Goal: Download file/media

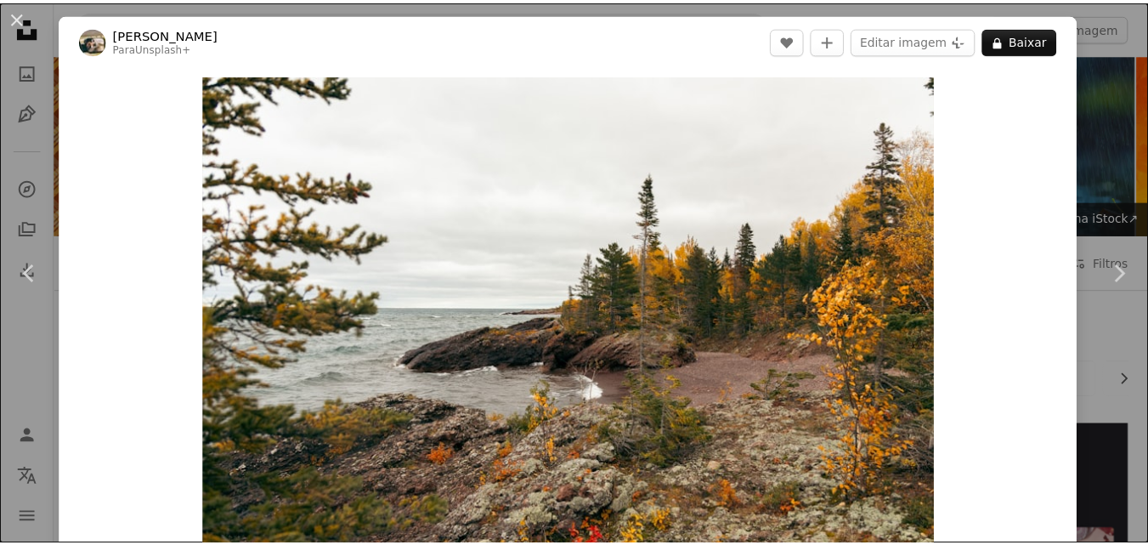
scroll to position [2040, 0]
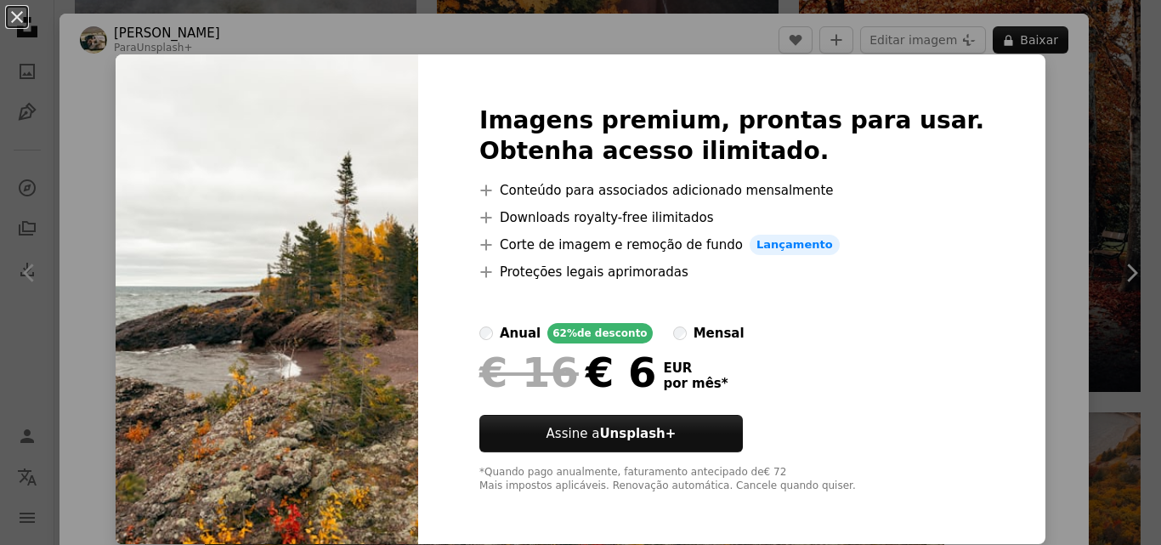
click at [1047, 184] on div "An X shape Imagens premium, prontas para usar. Obtenha acesso ilimitado. A plus…" at bounding box center [580, 272] width 1161 height 545
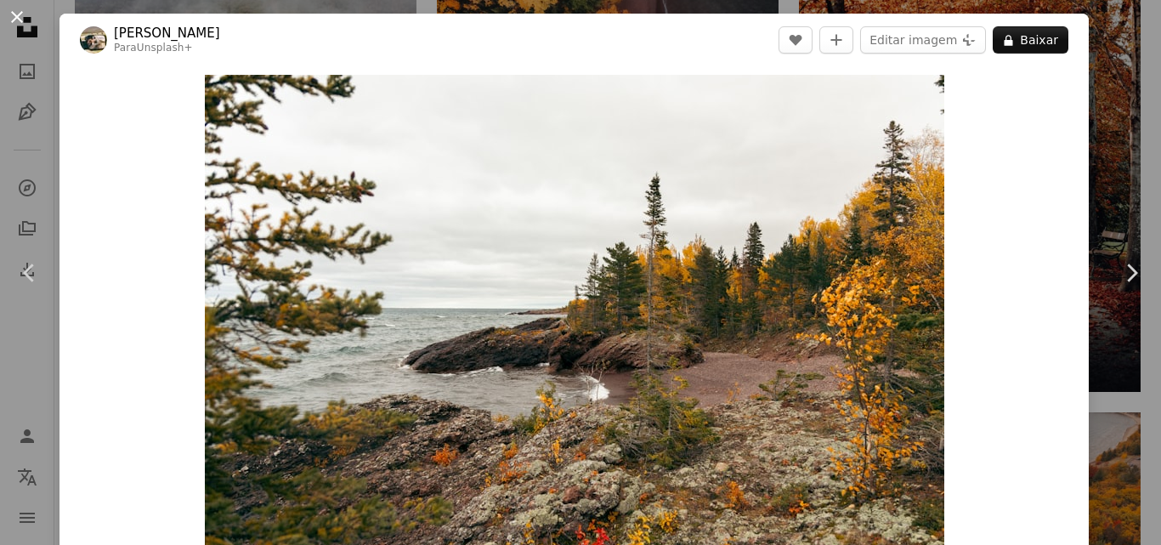
click at [14, 15] on button "An X shape" at bounding box center [17, 17] width 20 height 20
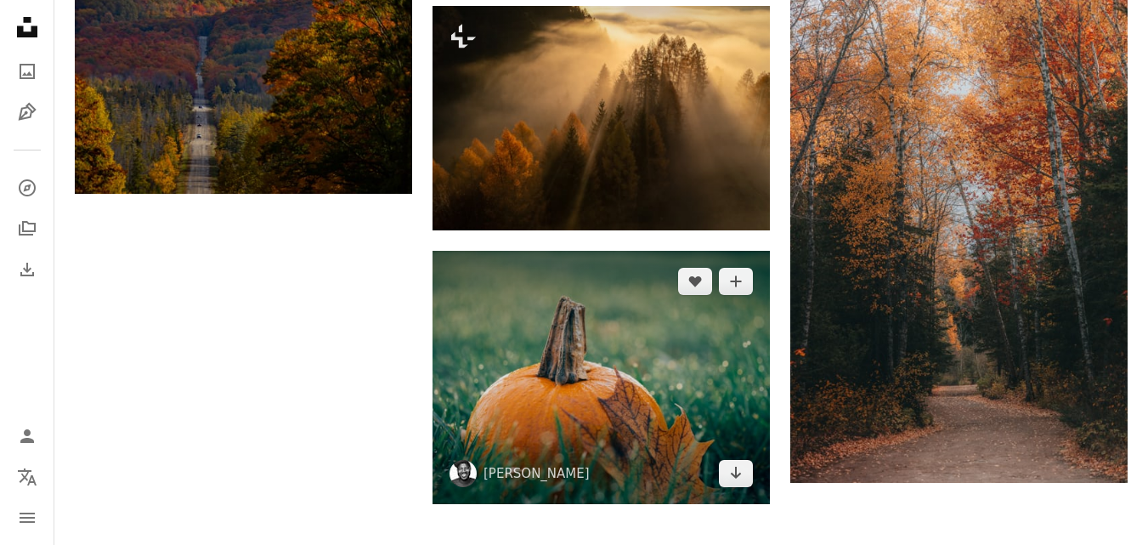
scroll to position [4504, 0]
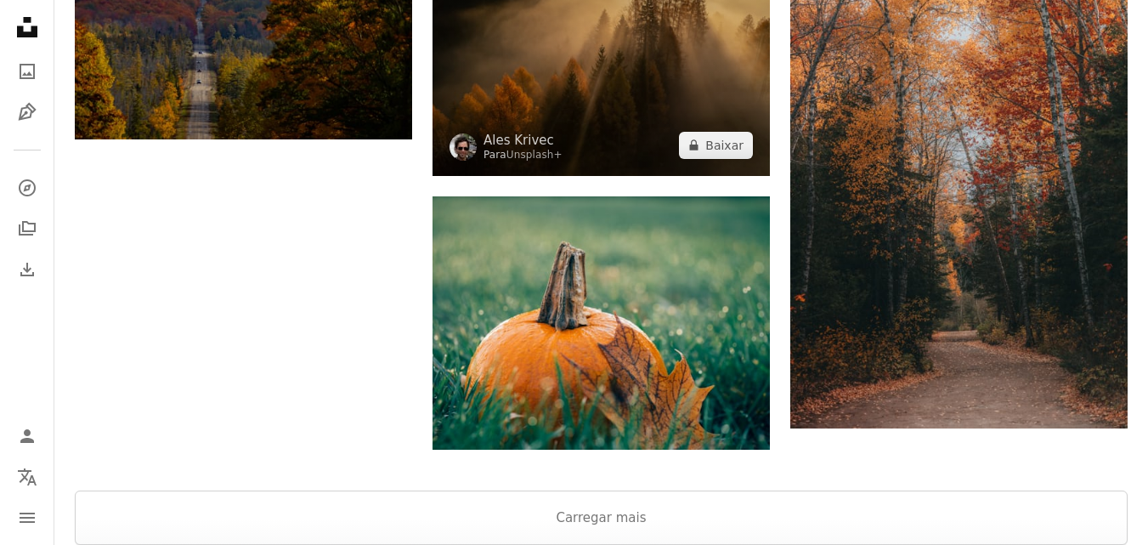
click at [576, 105] on img at bounding box center [601, 64] width 337 height 224
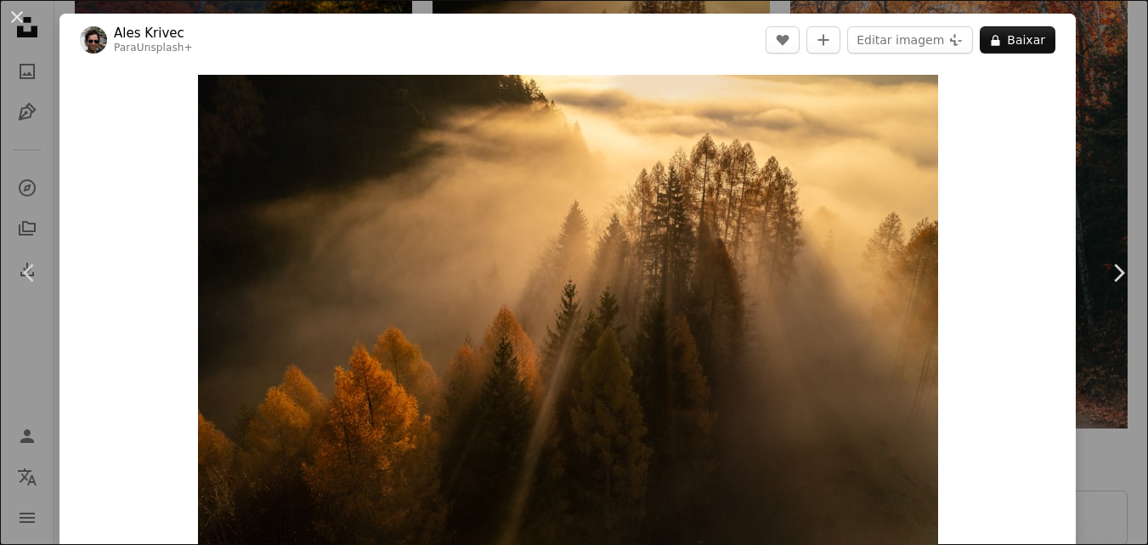
click at [18, 16] on button "An X shape" at bounding box center [17, 17] width 20 height 20
